Goal: Information Seeking & Learning: Learn about a topic

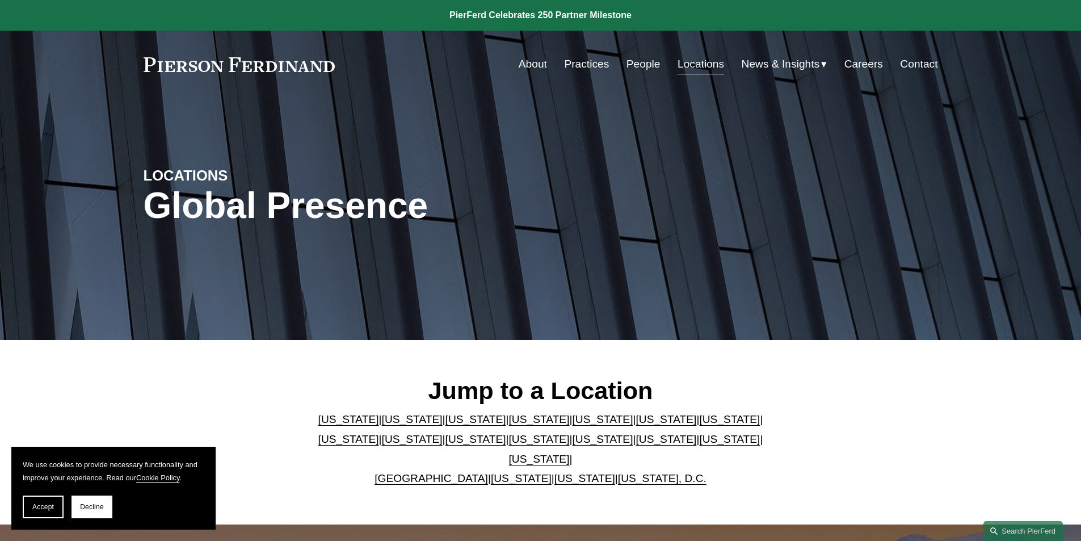
click at [647, 59] on link "People" at bounding box center [643, 64] width 34 height 22
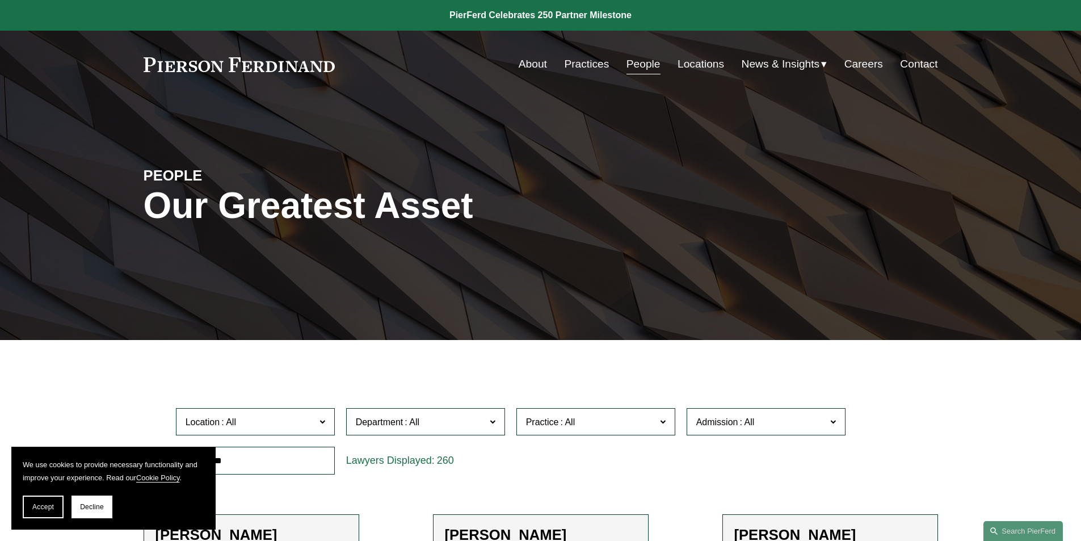
click at [699, 62] on link "Locations" at bounding box center [700, 64] width 47 height 22
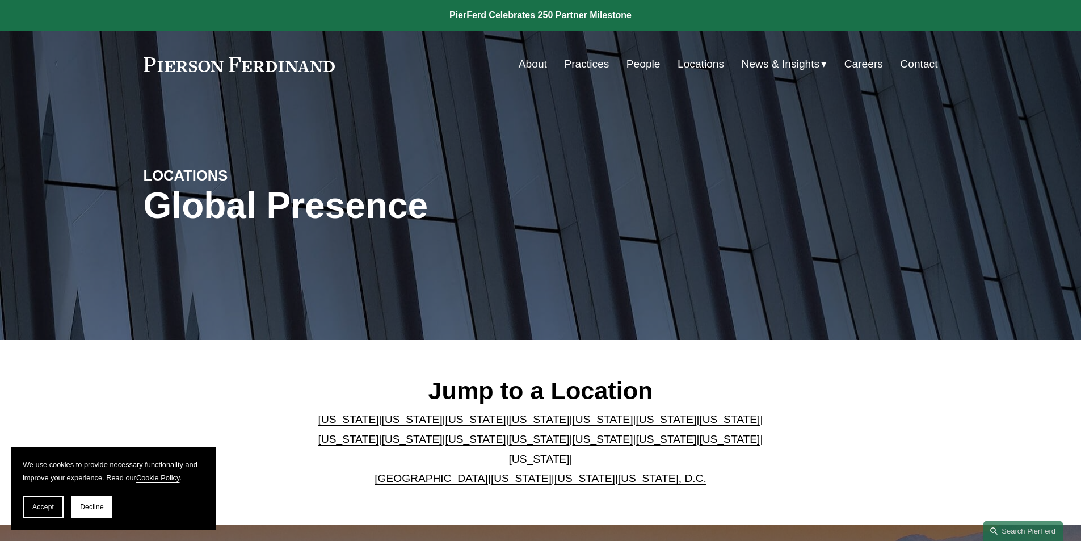
click at [635, 425] on link "[US_STATE]" at bounding box center [665, 419] width 61 height 12
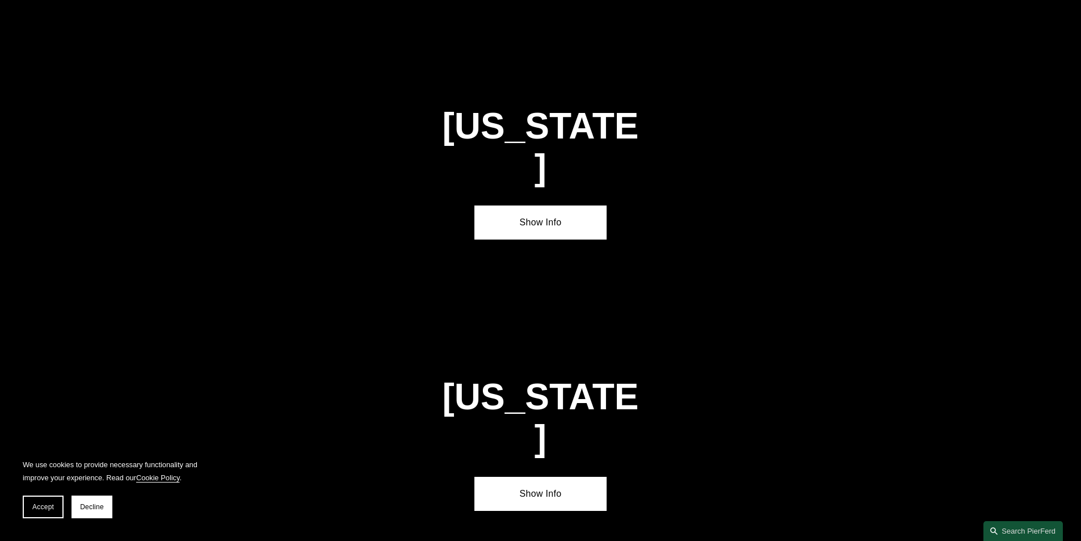
scroll to position [1714, 0]
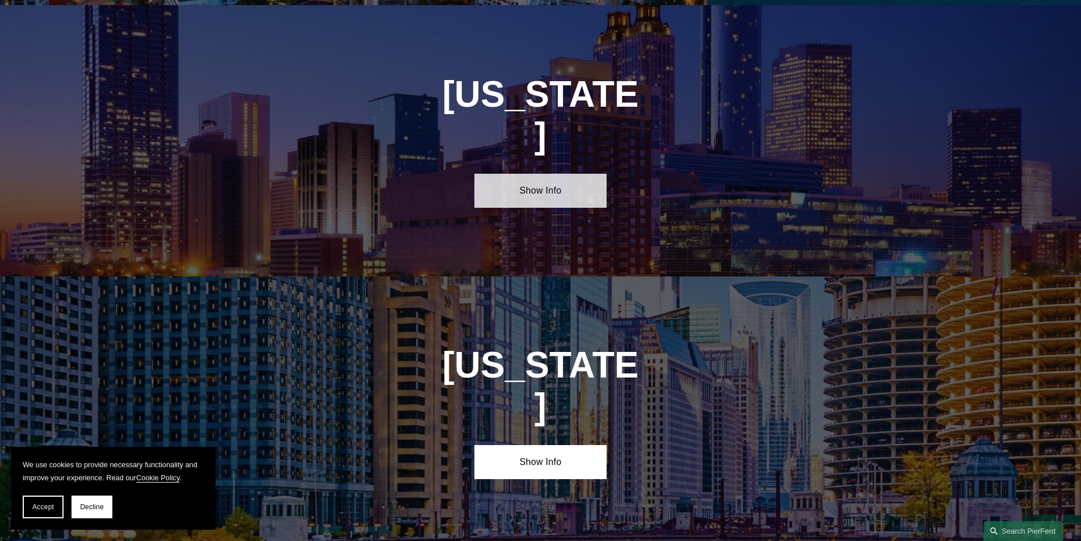
click at [533, 174] on link "Show Info" at bounding box center [540, 191] width 132 height 34
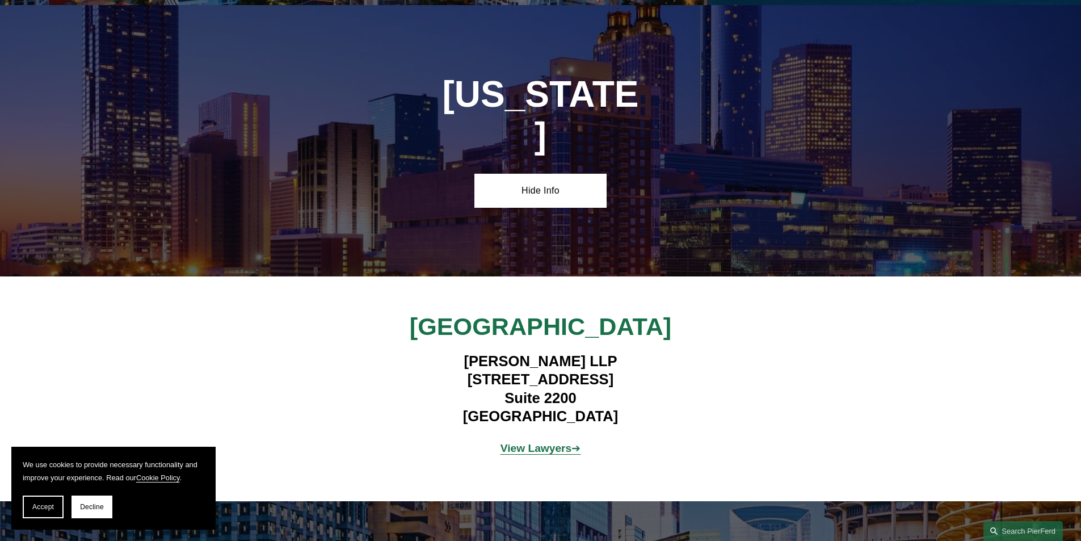
click at [549, 442] on strong "View Lawyers" at bounding box center [535, 448] width 71 height 12
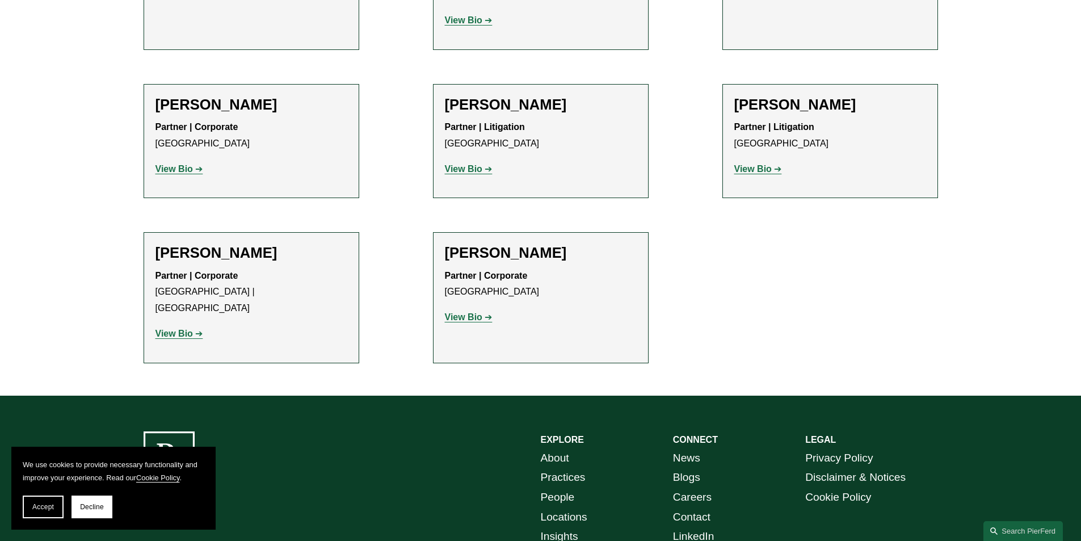
scroll to position [1474, 0]
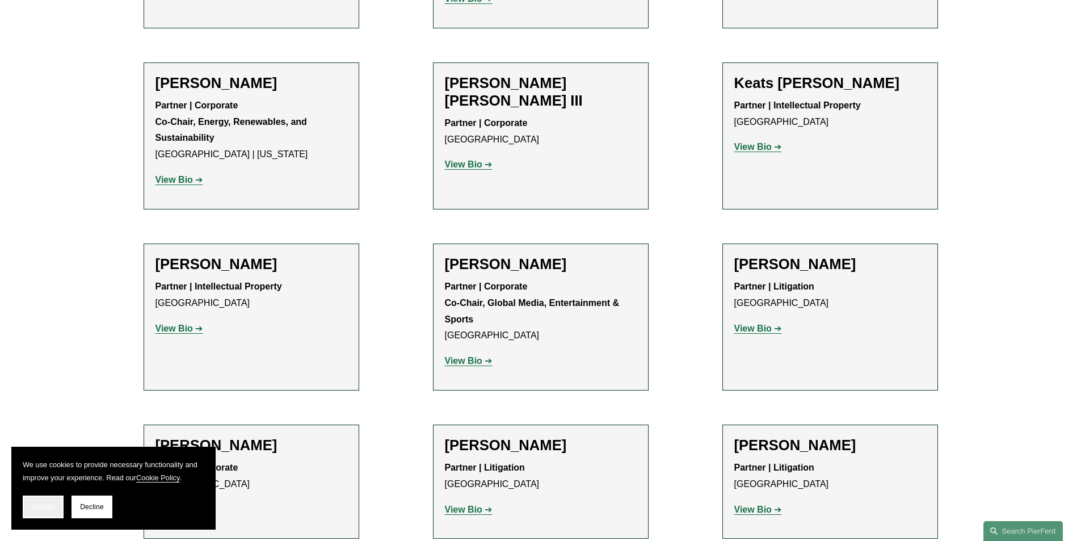
click at [39, 508] on span "Accept" at bounding box center [43, 507] width 22 height 8
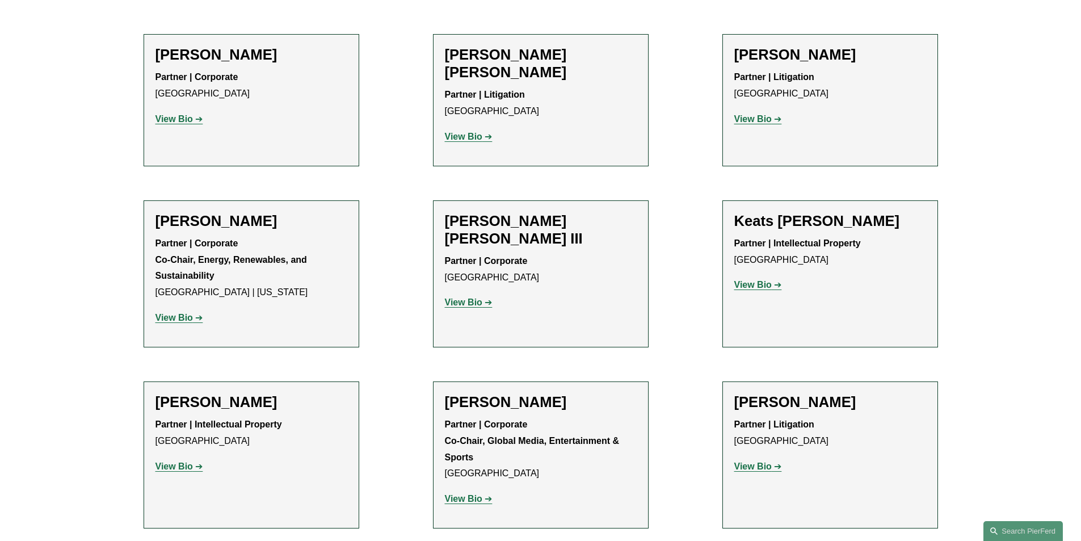
scroll to position [1134, 0]
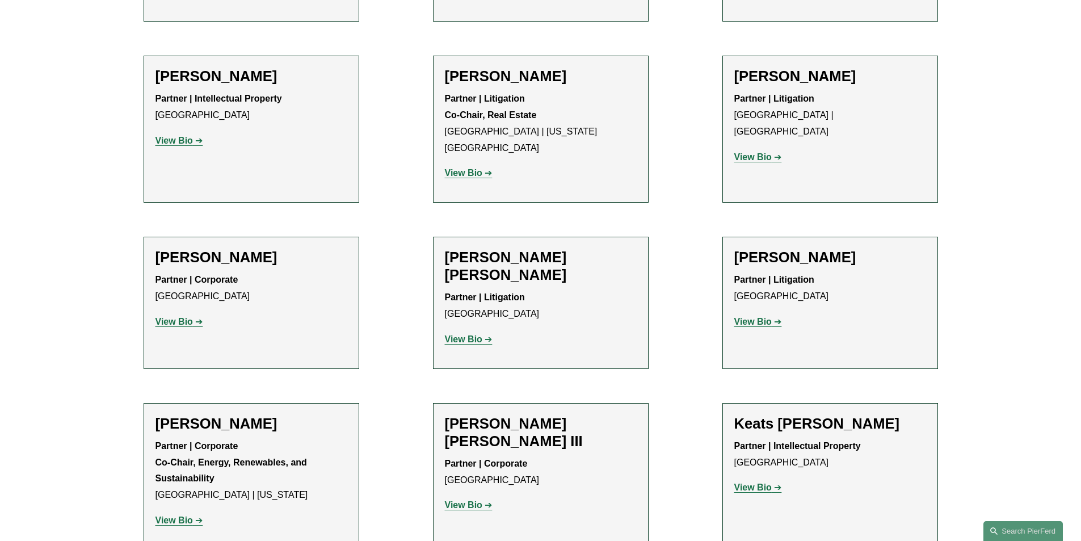
click at [461, 334] on strong "View Bio" at bounding box center [463, 339] width 37 height 10
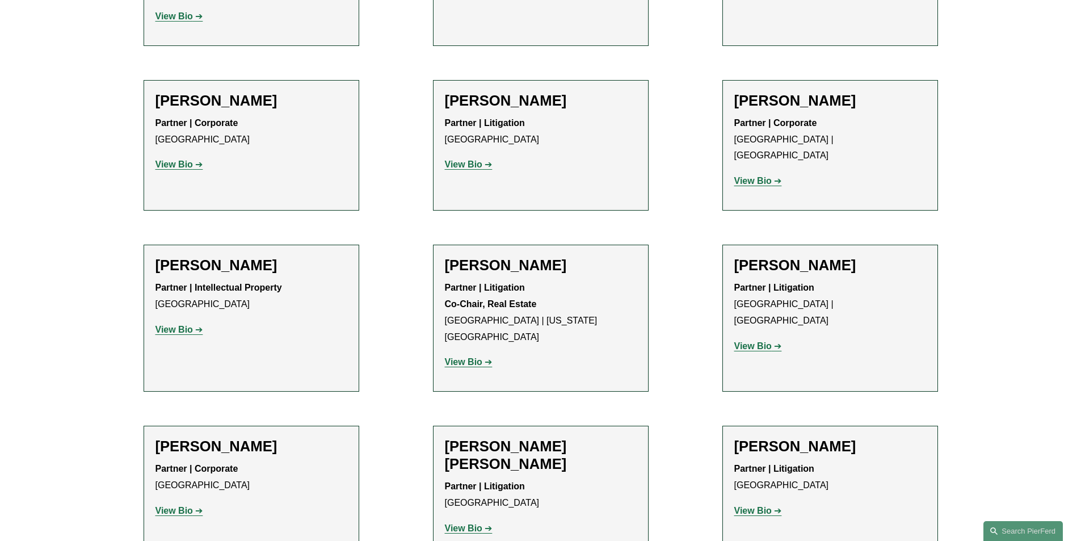
scroll to position [850, 0]
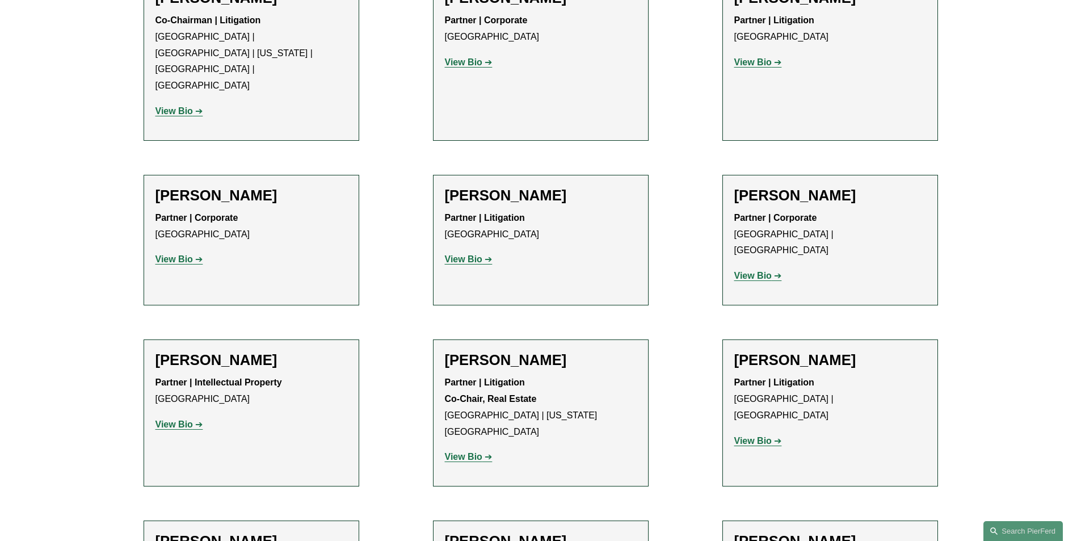
click at [757, 436] on strong "View Bio" at bounding box center [752, 441] width 37 height 10
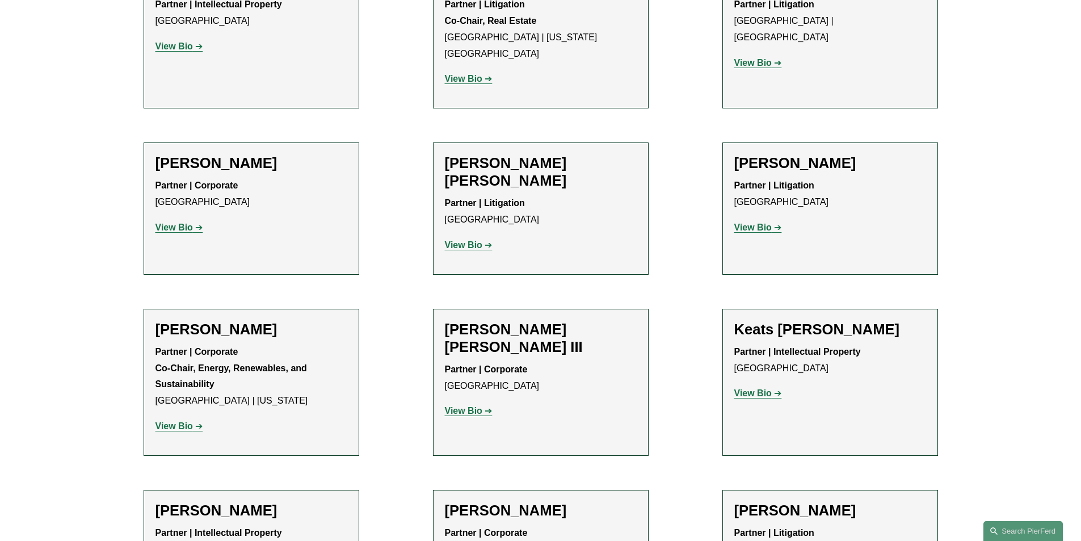
scroll to position [1304, 0]
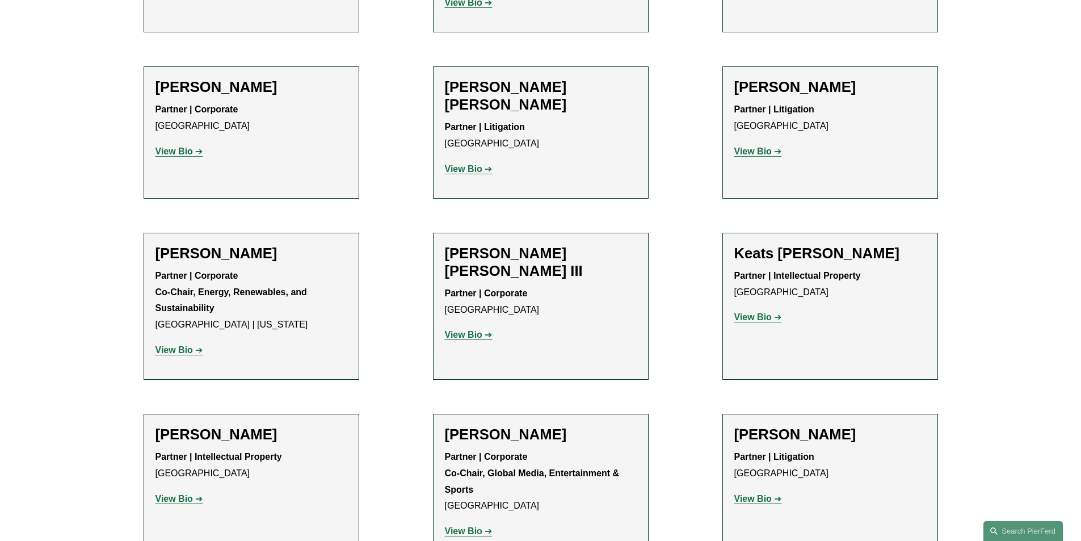
click at [473, 330] on strong "View Bio" at bounding box center [463, 335] width 37 height 10
click at [763, 494] on strong "View Bio" at bounding box center [752, 499] width 37 height 10
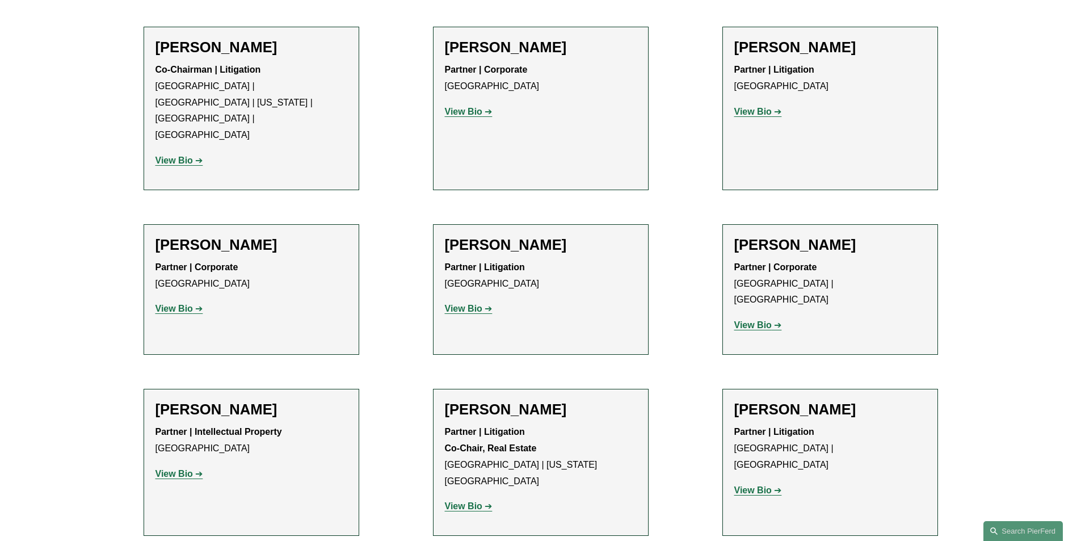
scroll to position [793, 0]
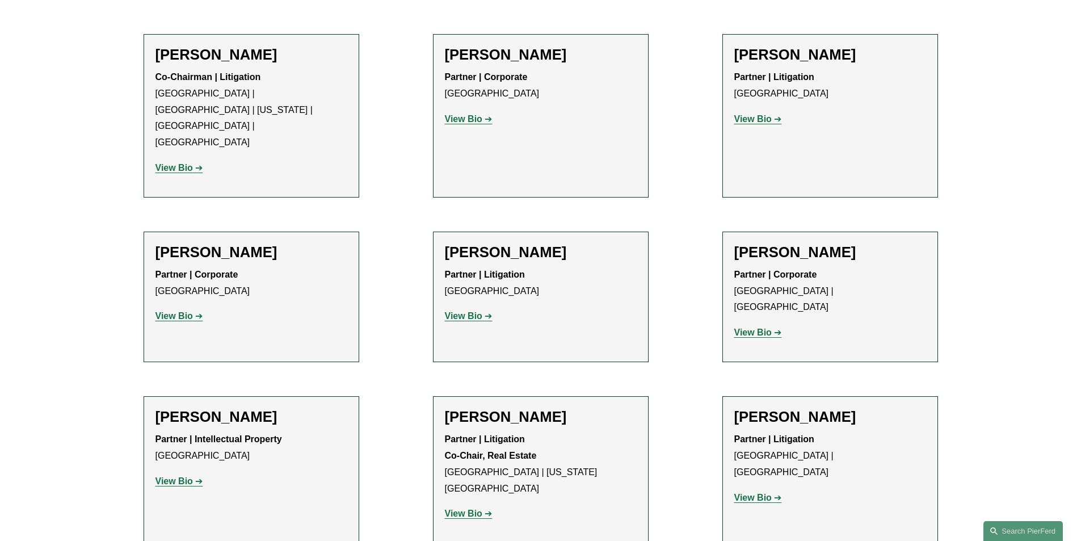
click at [191, 311] on strong "View Bio" at bounding box center [173, 316] width 37 height 10
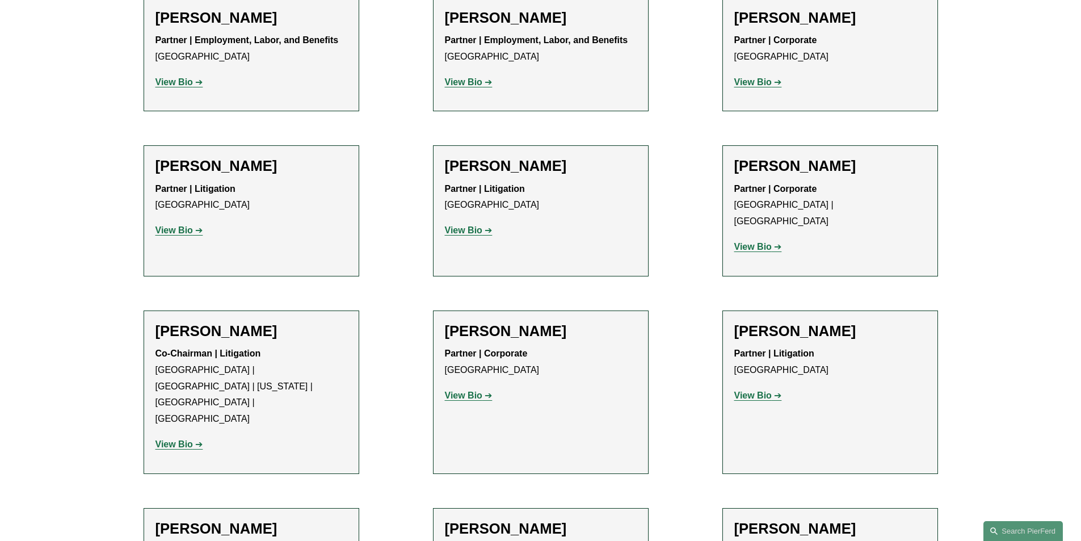
scroll to position [510, 0]
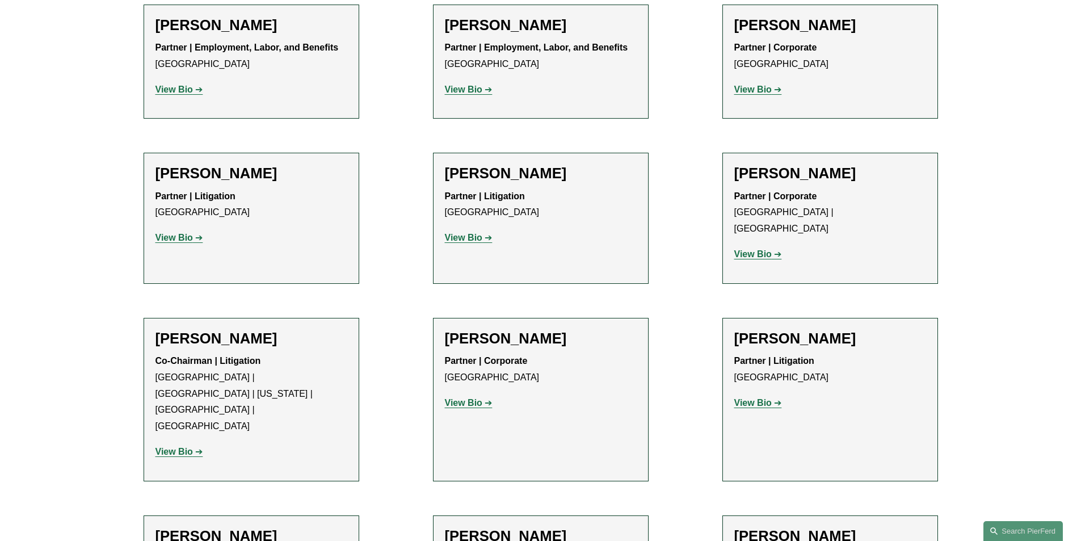
click at [464, 242] on strong "View Bio" at bounding box center [463, 238] width 37 height 10
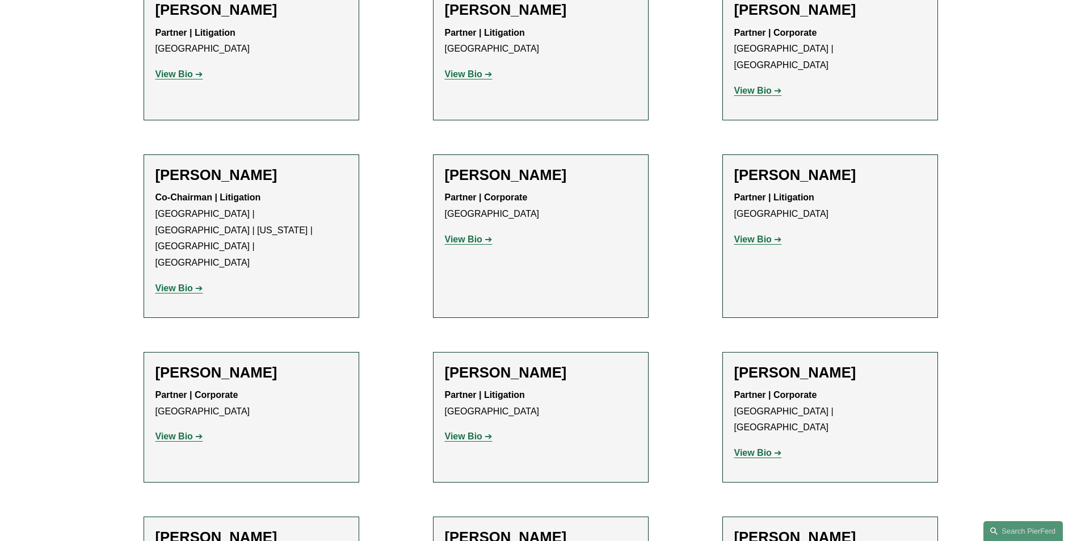
scroll to position [623, 0]
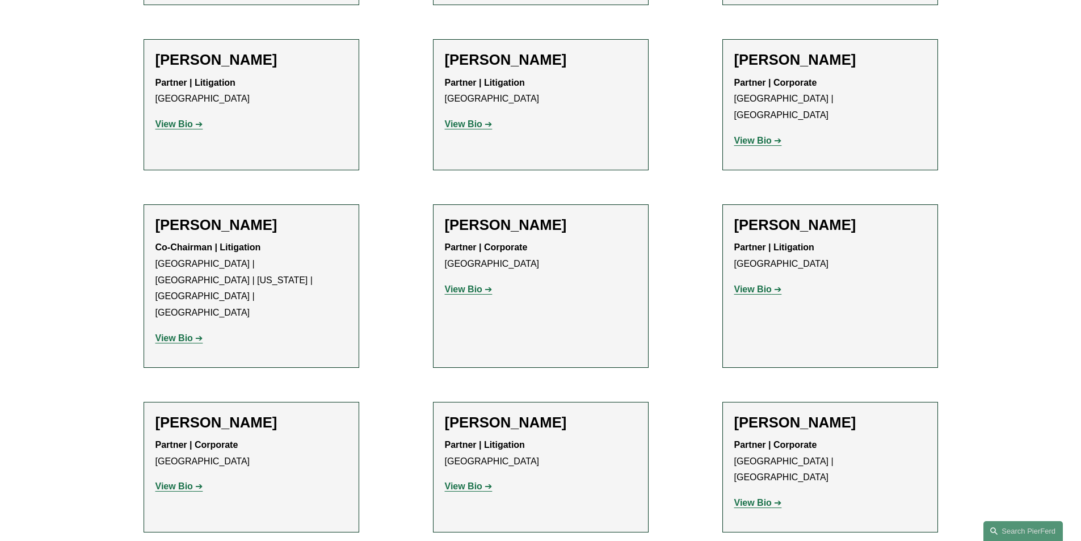
click at [753, 136] on strong "View Bio" at bounding box center [752, 141] width 37 height 10
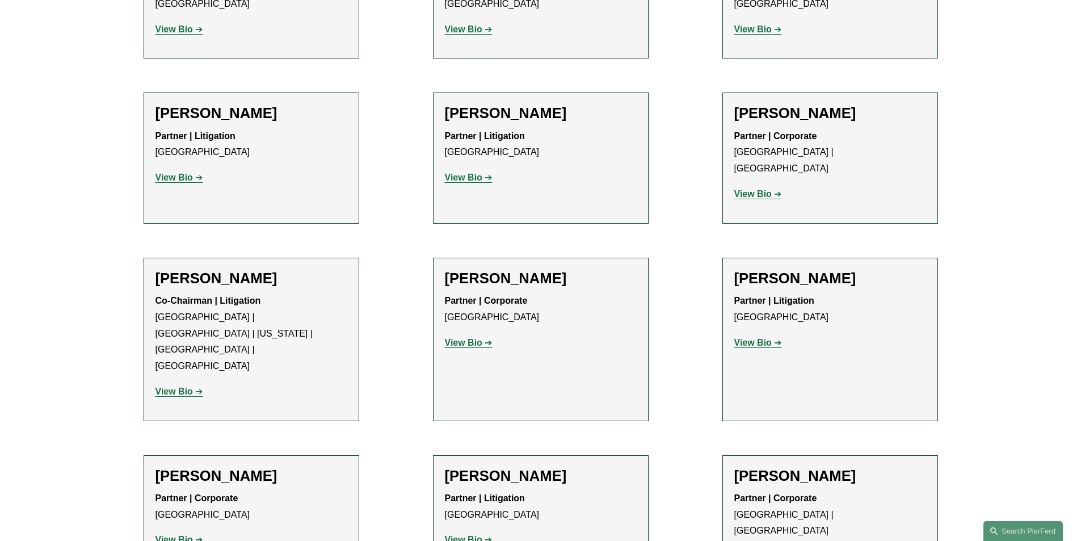
scroll to position [510, 0]
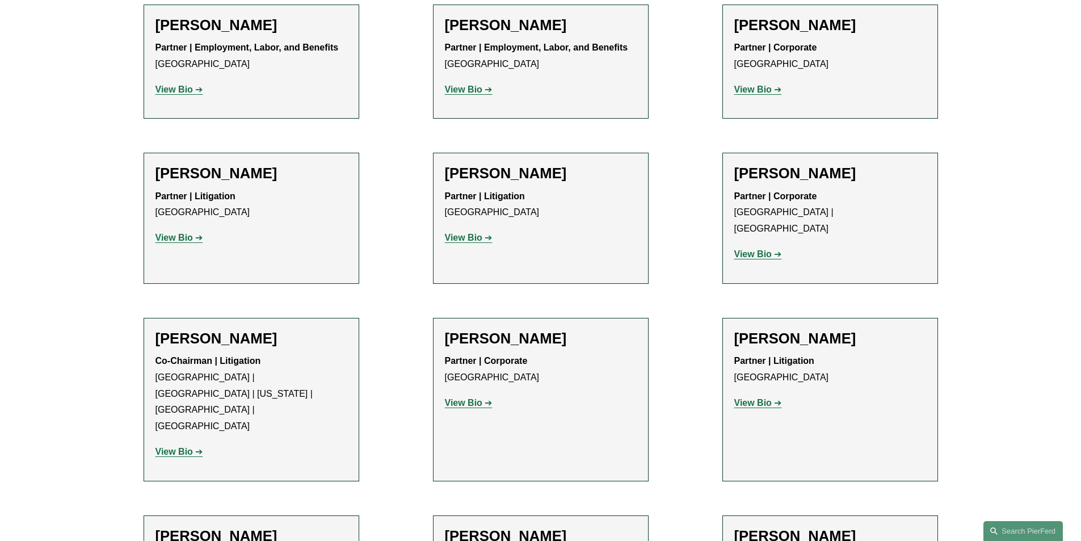
click at [753, 87] on strong "View Bio" at bounding box center [752, 90] width 37 height 10
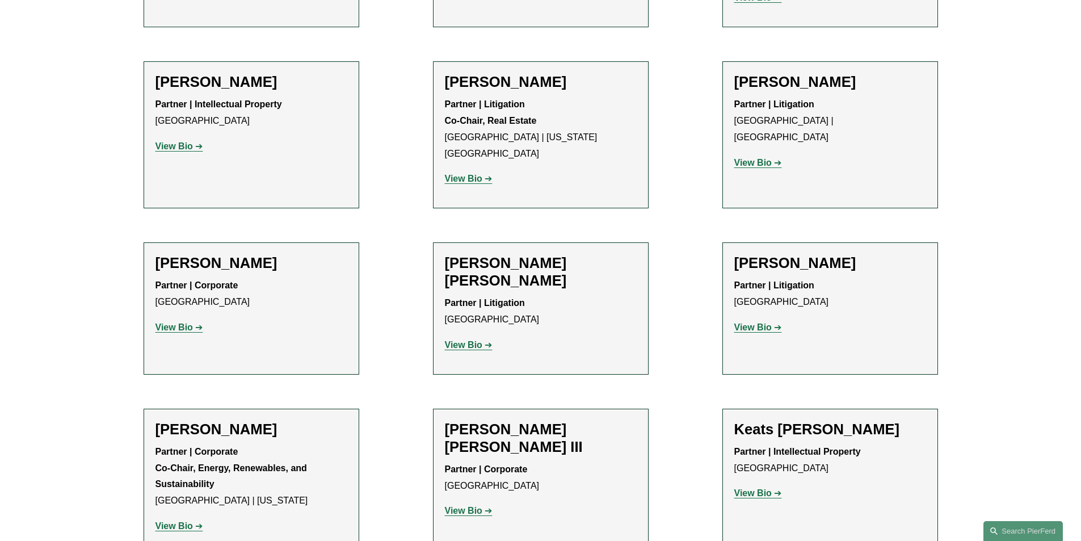
scroll to position [1134, 0]
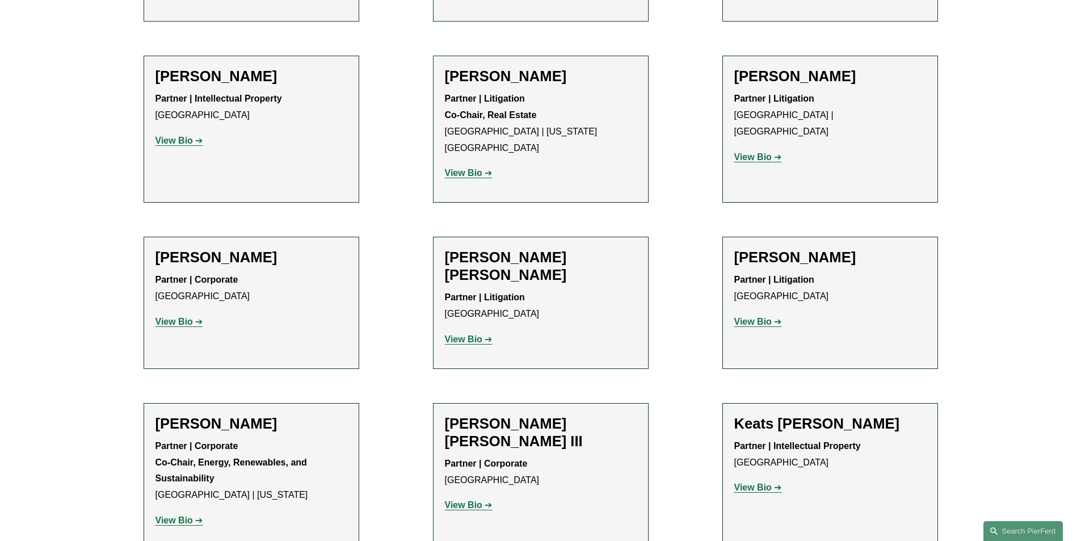
click at [188, 314] on p "View Bio" at bounding box center [251, 322] width 192 height 16
click at [180, 317] on strong "View Bio" at bounding box center [173, 322] width 37 height 10
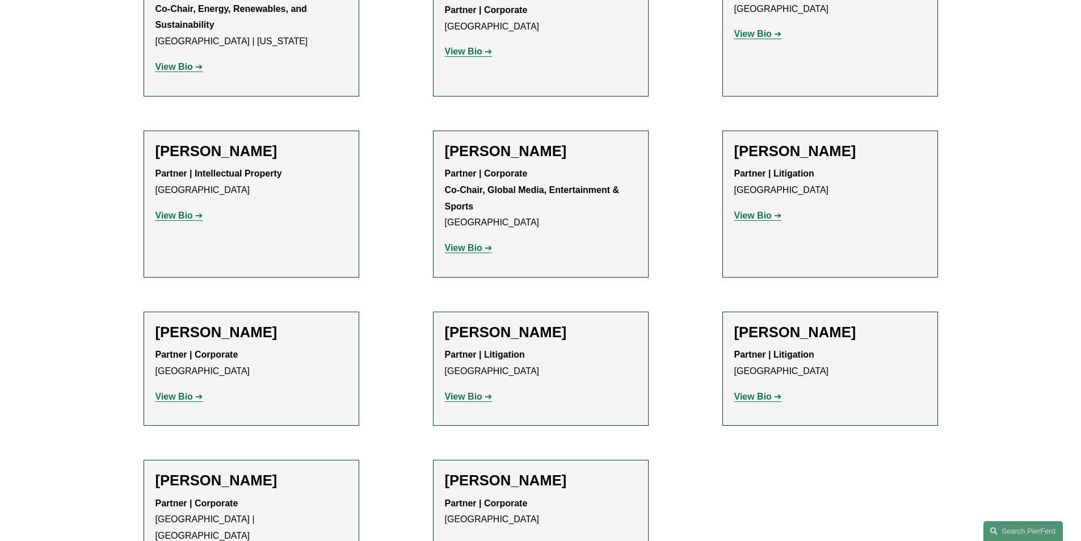
scroll to position [1588, 0]
click at [748, 391] on strong "View Bio" at bounding box center [752, 396] width 37 height 10
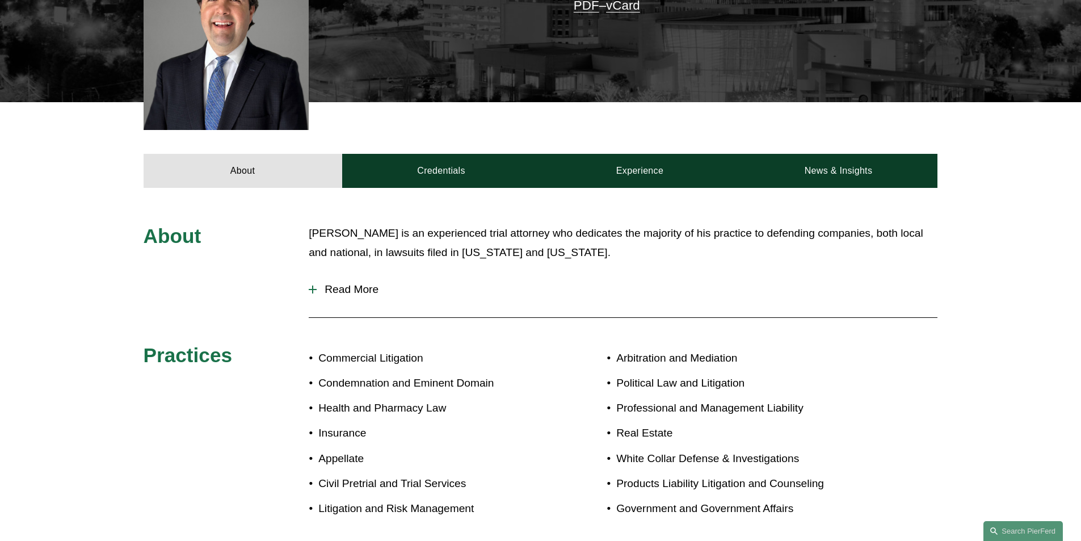
scroll to position [397, 0]
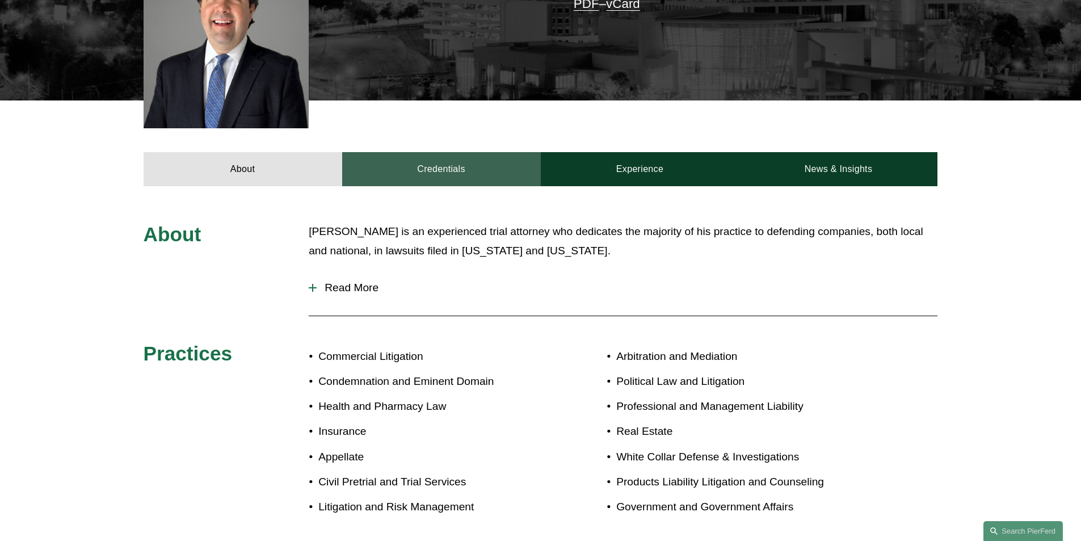
click at [439, 152] on link "Credentials" at bounding box center [441, 169] width 199 height 34
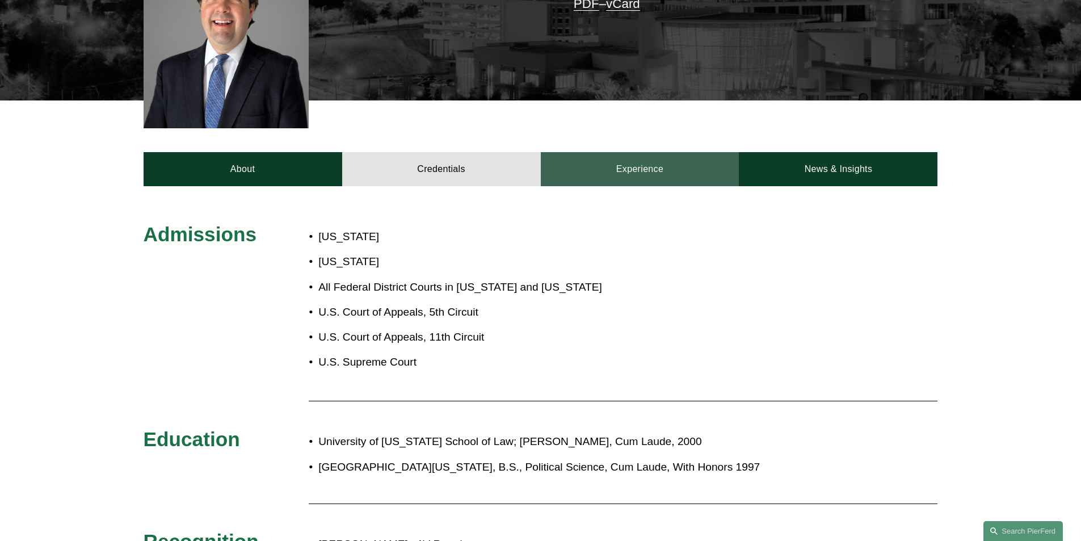
click at [577, 152] on link "Experience" at bounding box center [640, 169] width 199 height 34
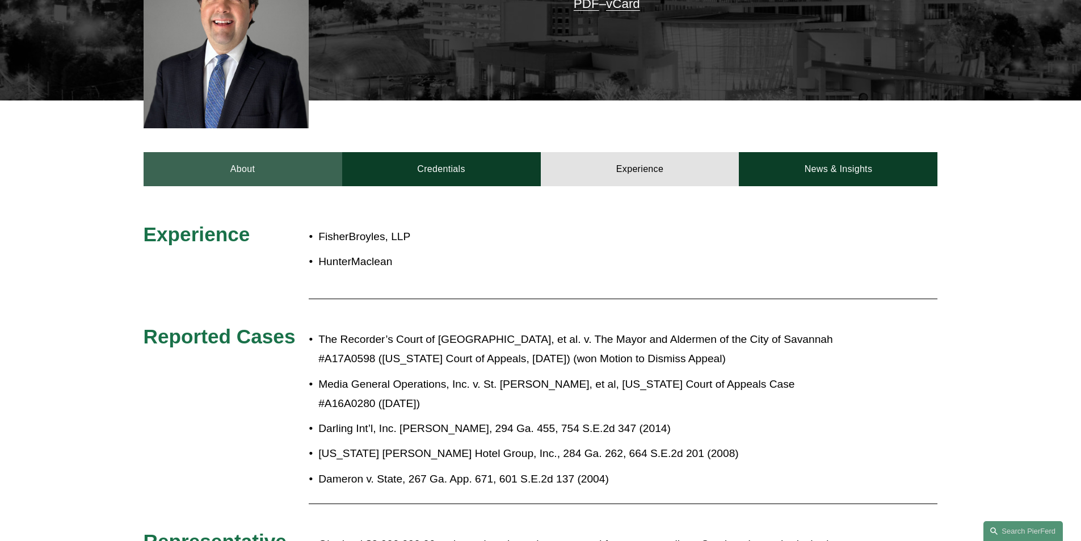
click at [230, 152] on link "About" at bounding box center [243, 169] width 199 height 34
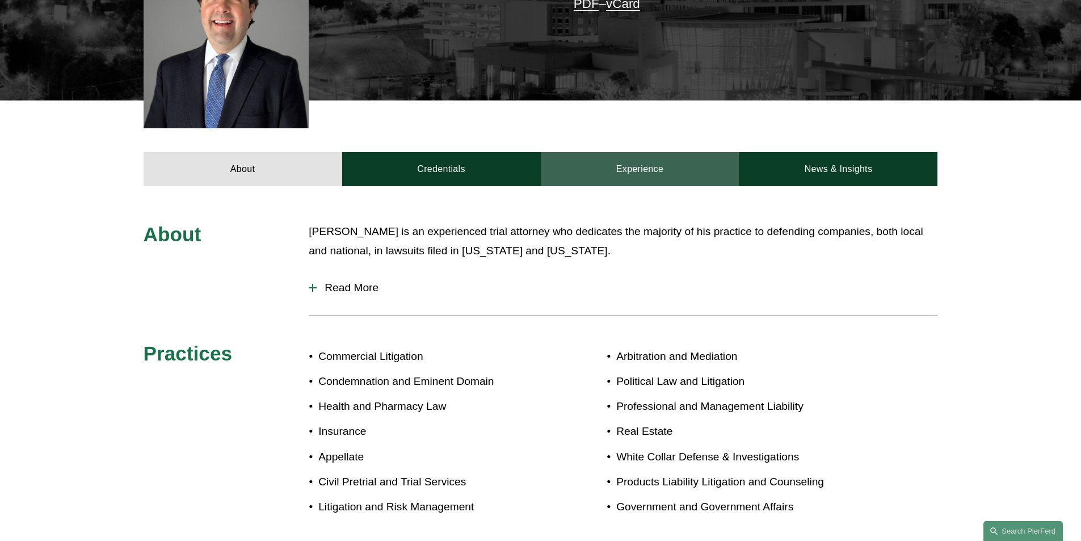
click at [643, 152] on link "Experience" at bounding box center [640, 169] width 199 height 34
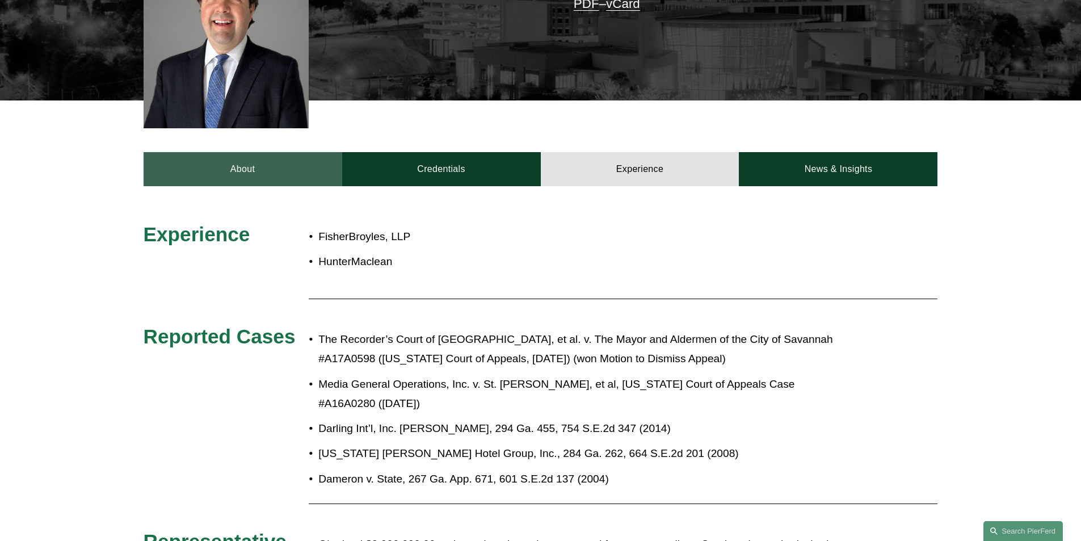
click at [231, 152] on link "About" at bounding box center [243, 169] width 199 height 34
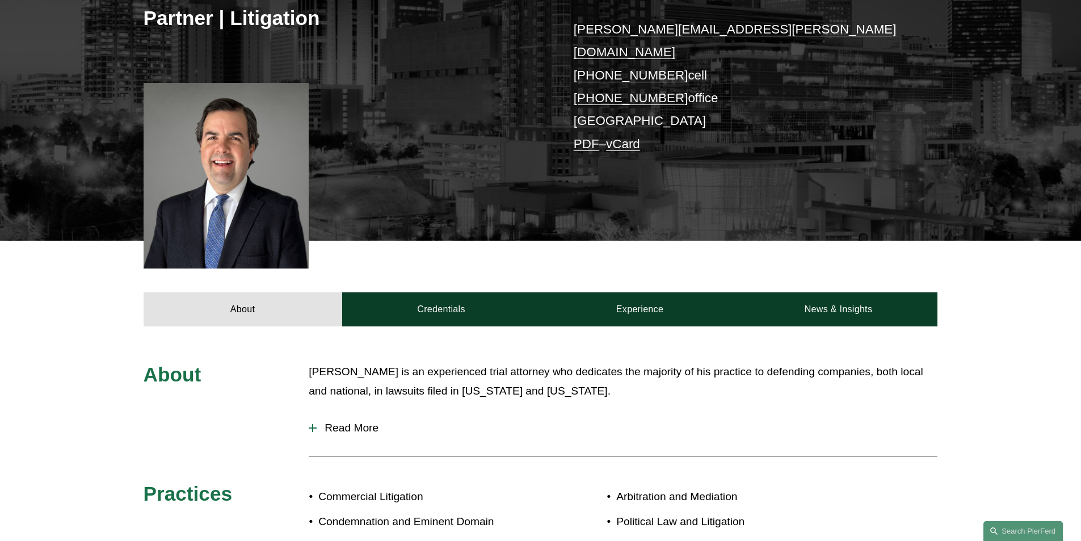
scroll to position [227, 0]
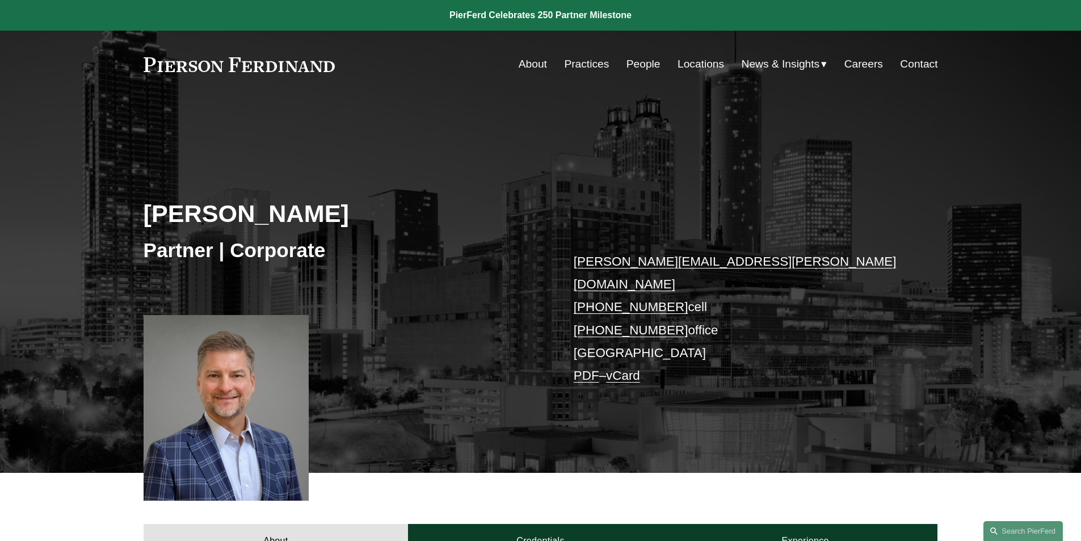
scroll to position [340, 0]
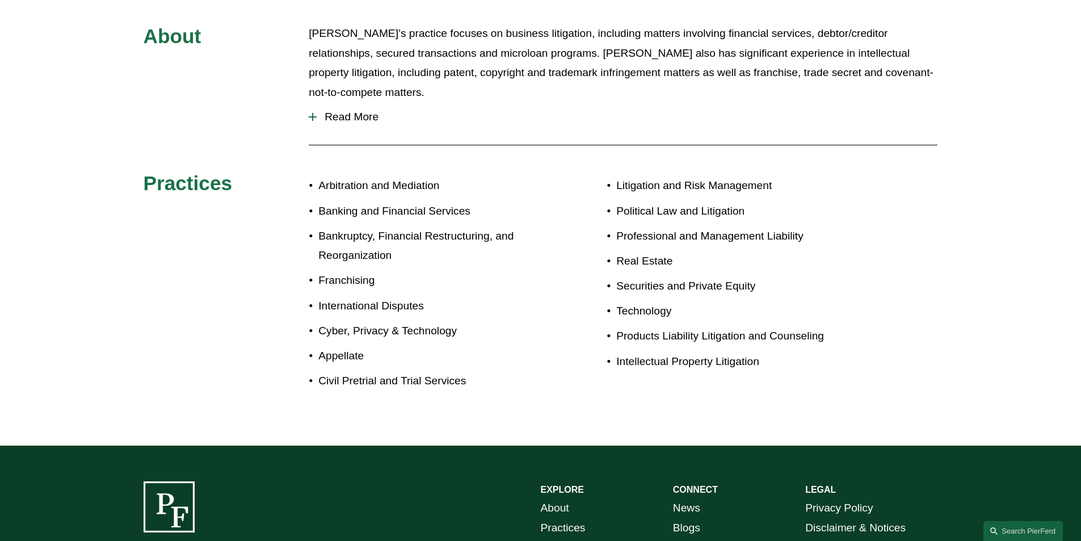
scroll to position [537, 0]
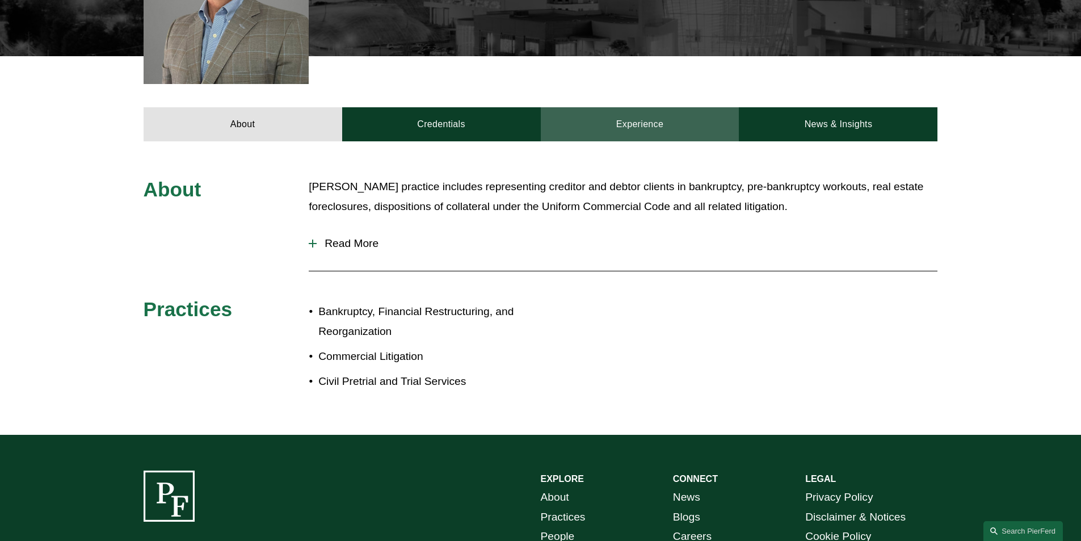
scroll to position [383, 0]
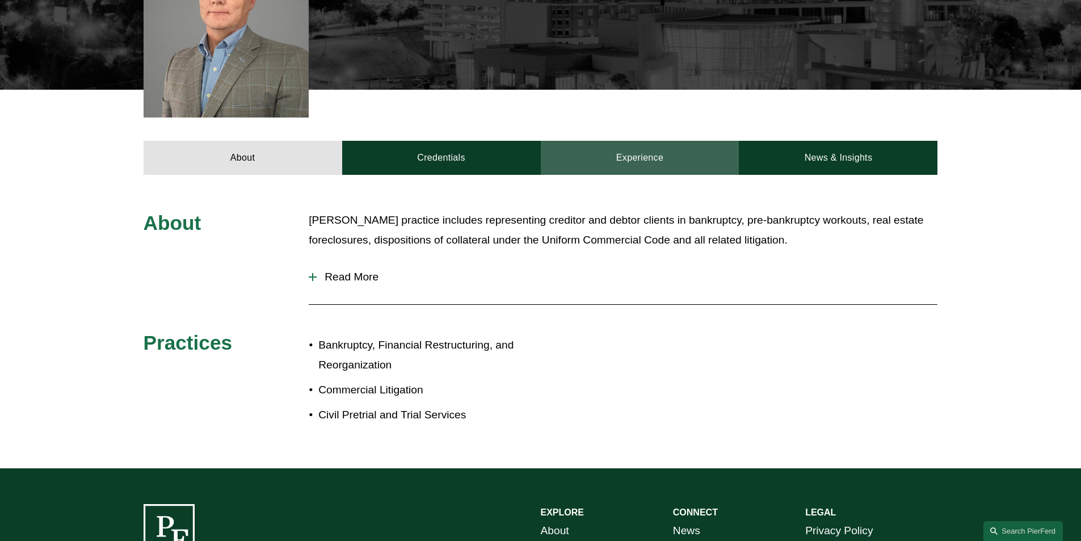
click at [634, 141] on link "Experience" at bounding box center [640, 158] width 199 height 34
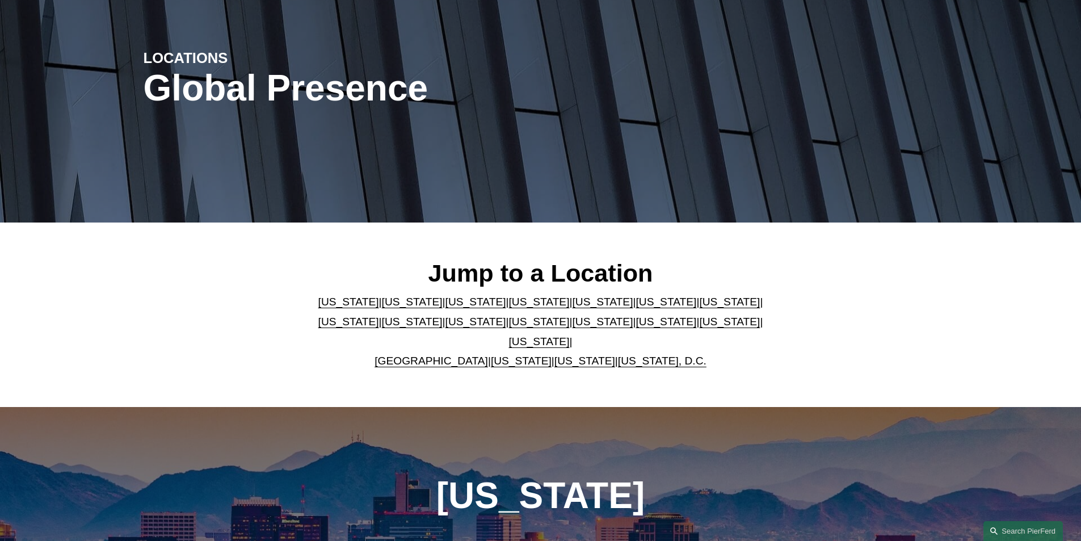
scroll to position [81, 0]
